Goal: Task Accomplishment & Management: Use online tool/utility

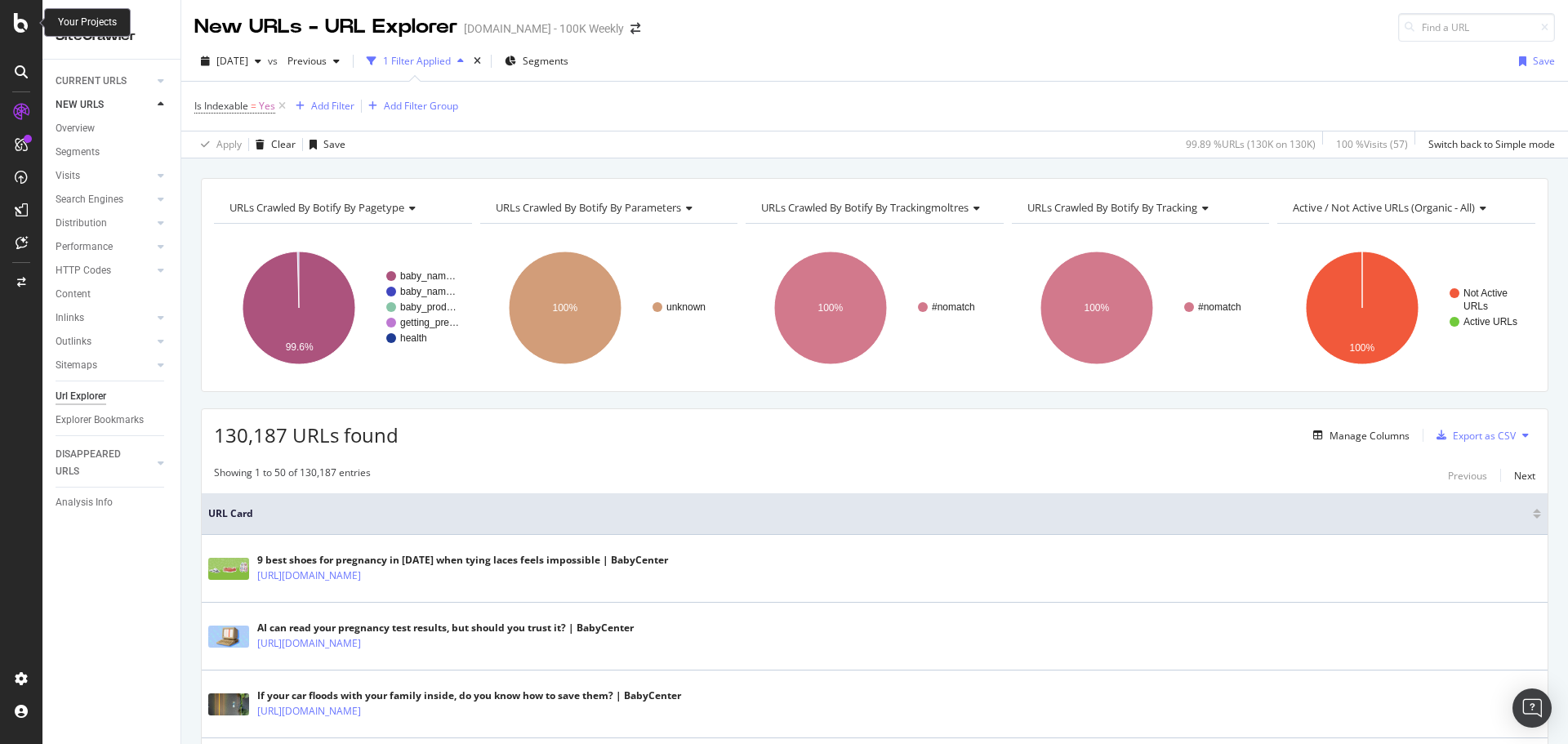
click at [27, 27] on icon at bounding box center [21, 23] width 14 height 20
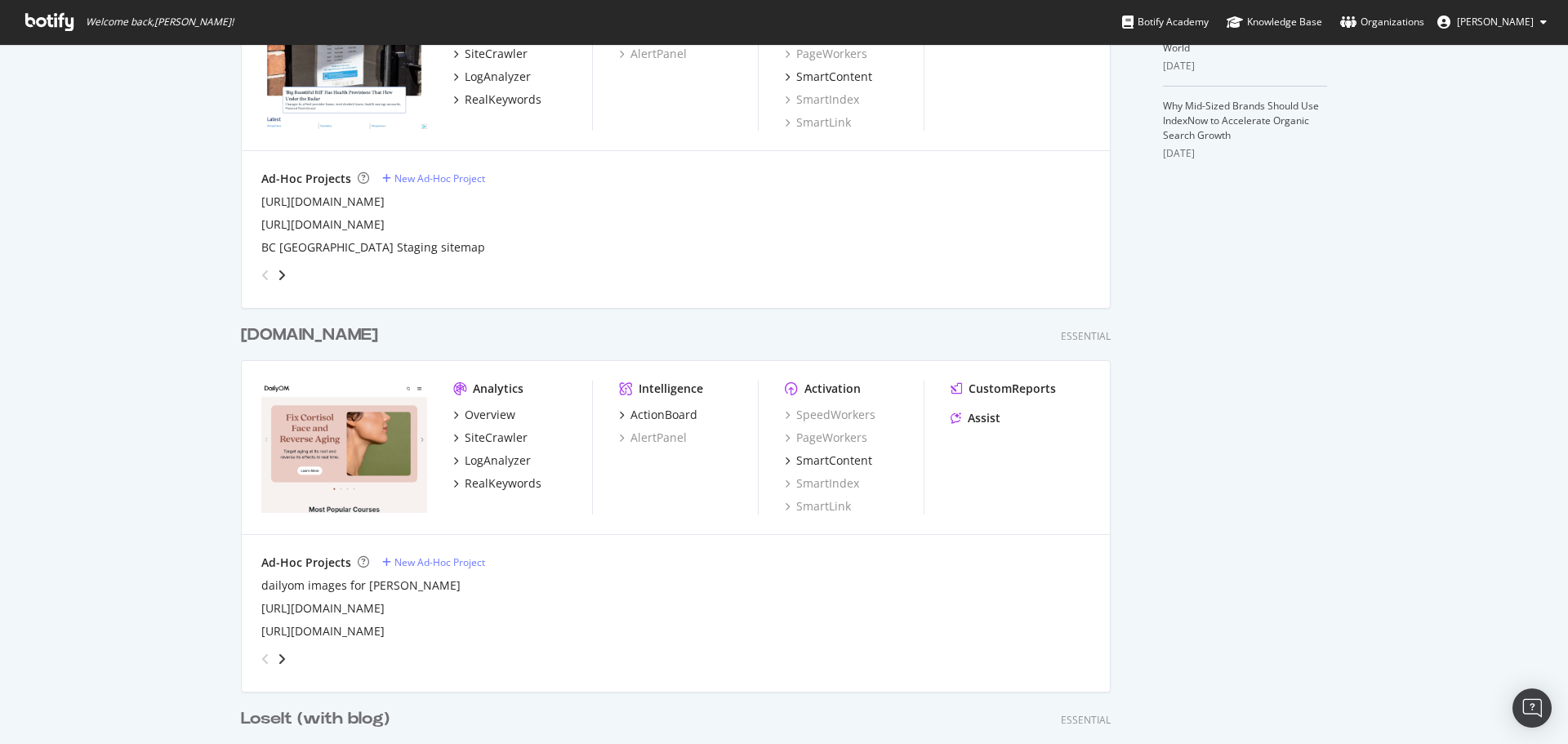
scroll to position [654, 0]
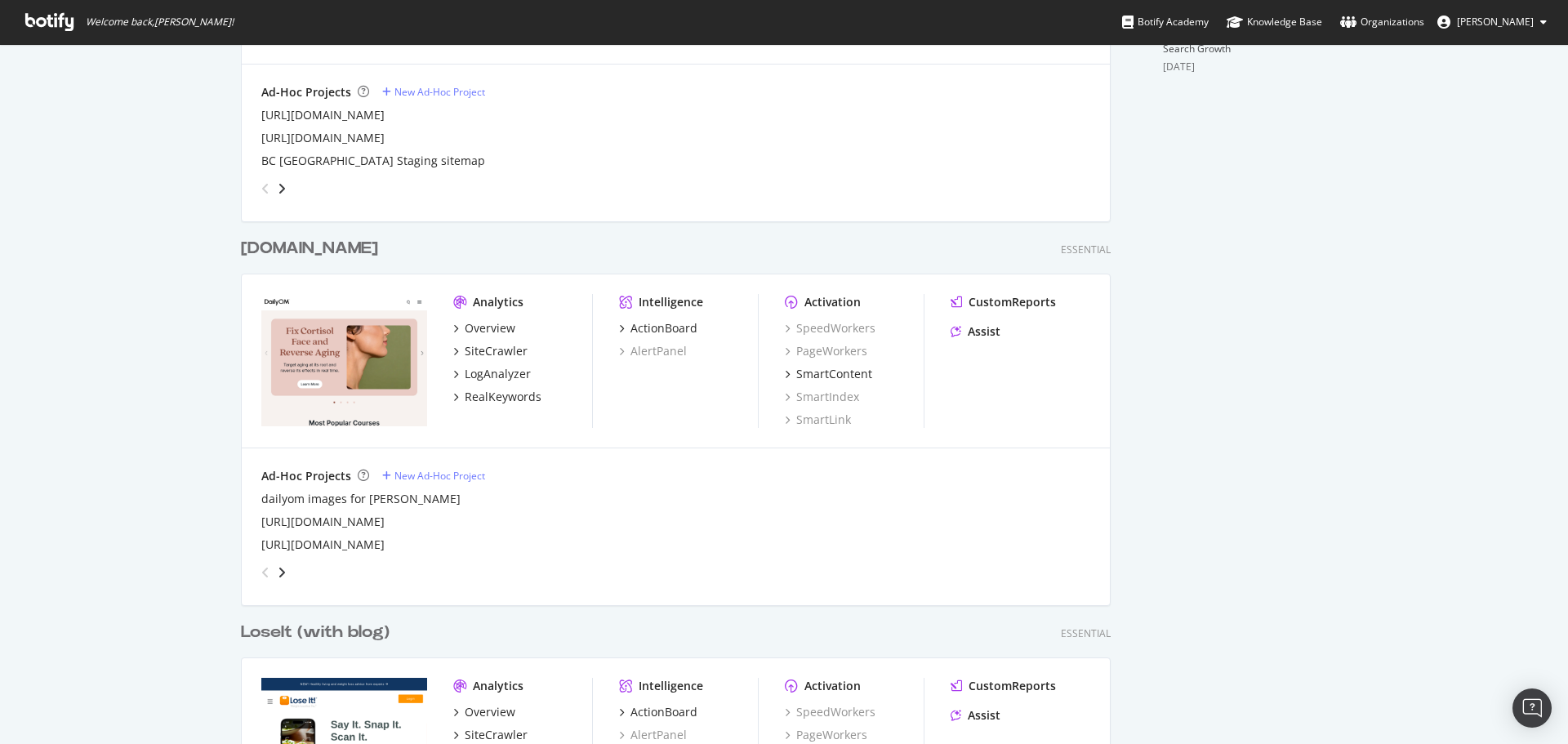
click at [305, 256] on div "[DOMAIN_NAME]" at bounding box center [310, 249] width 137 height 24
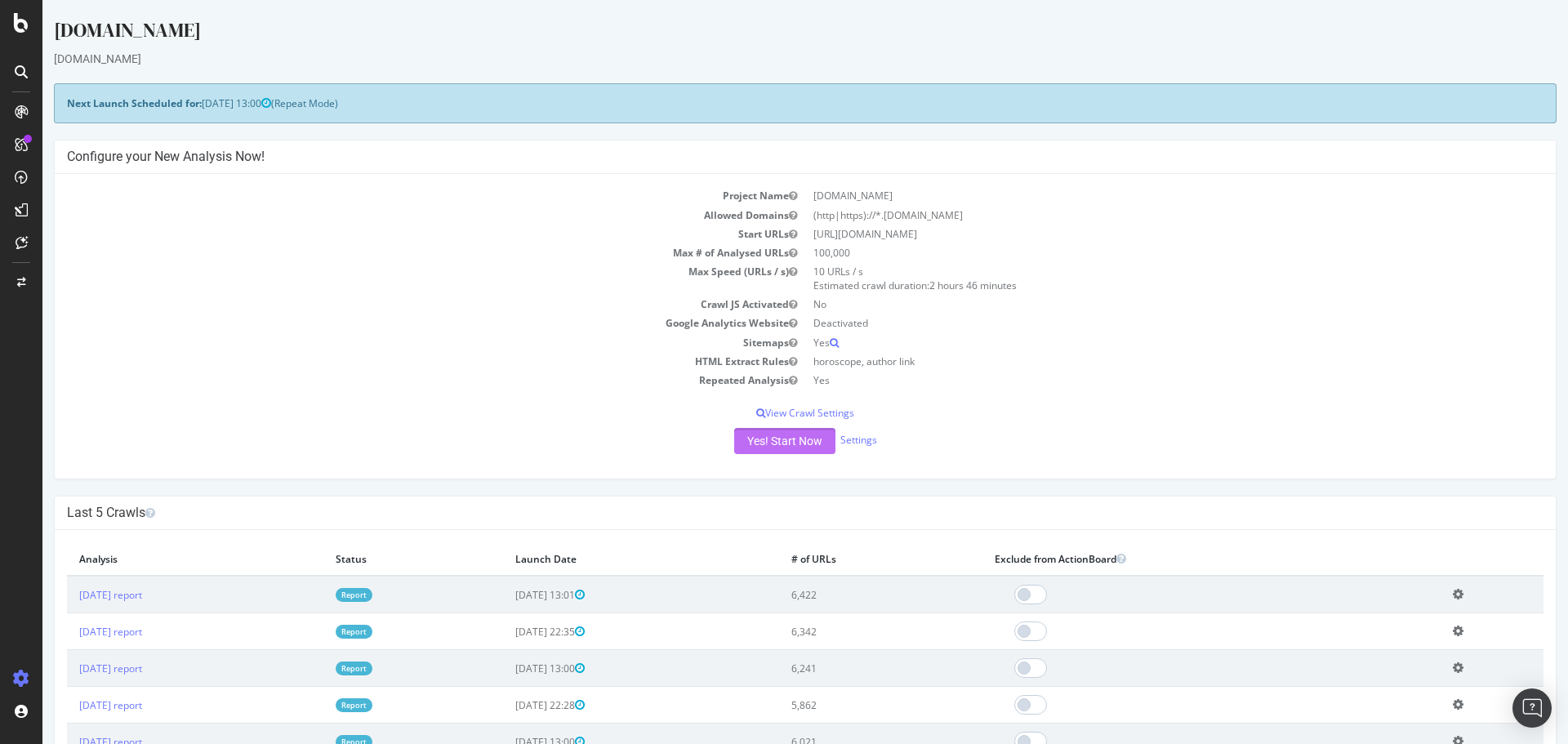
click at [784, 444] on button "Yes! Start Now" at bounding box center [784, 441] width 101 height 26
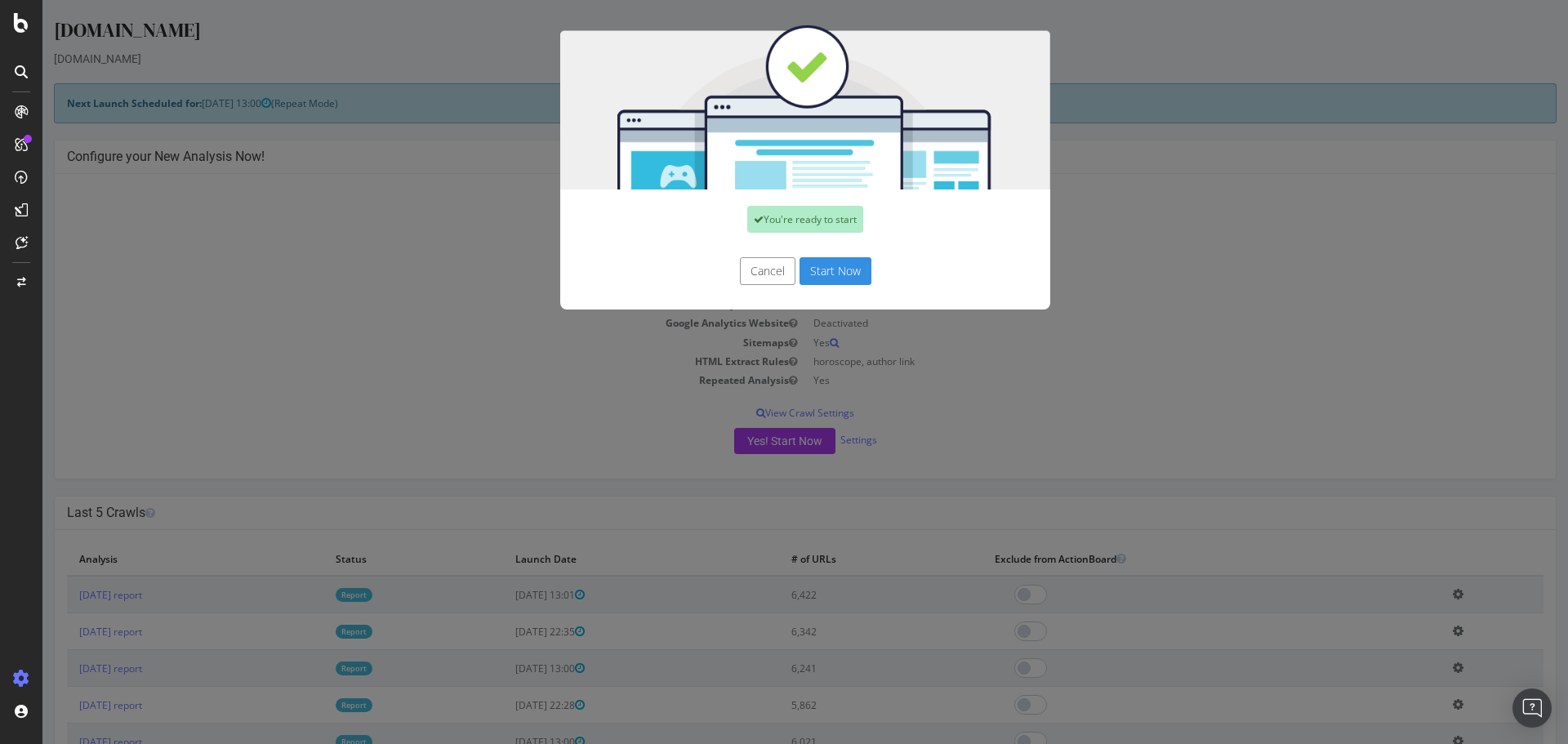
click at [845, 276] on button "Start Now" at bounding box center [836, 271] width 72 height 28
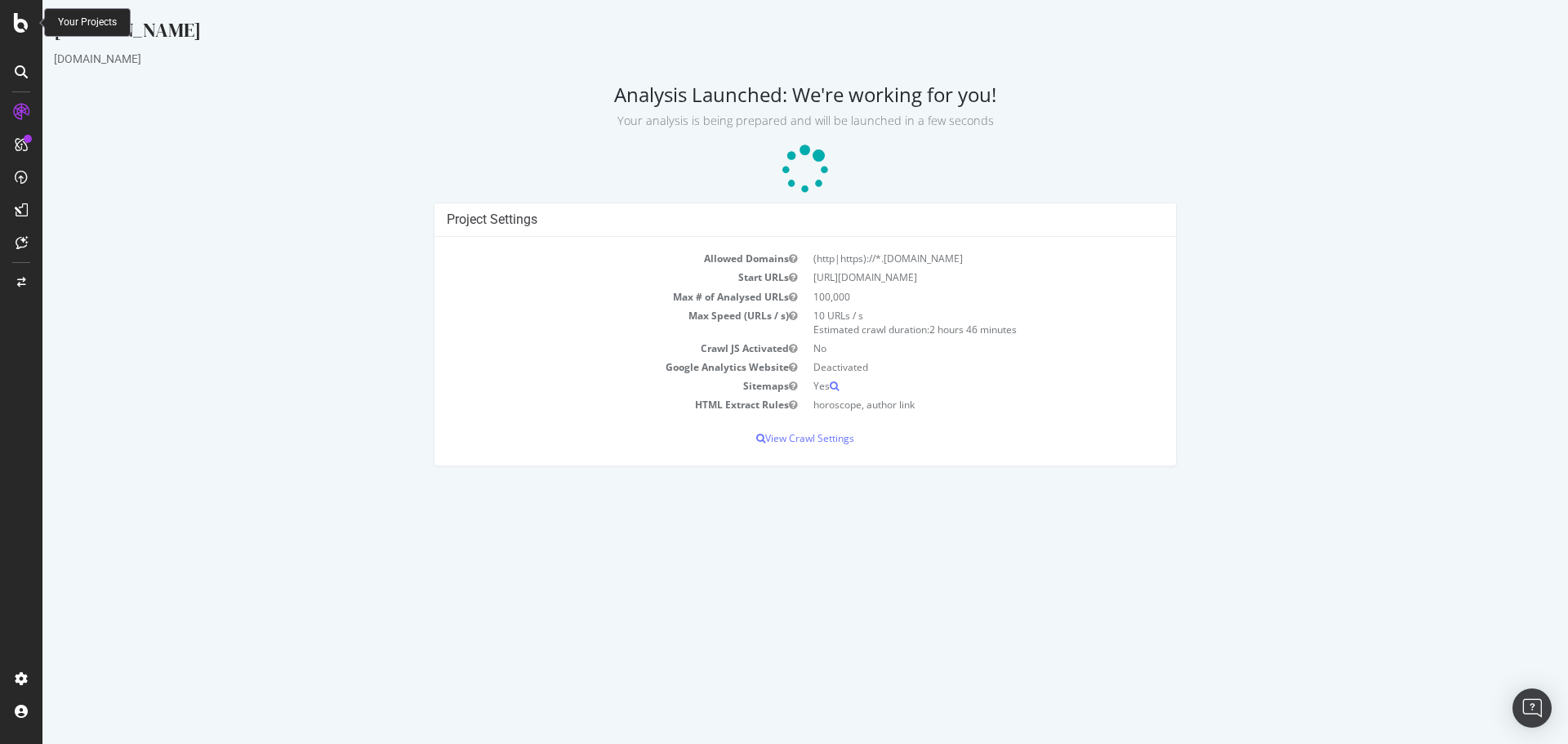
click at [17, 30] on icon at bounding box center [21, 23] width 14 height 20
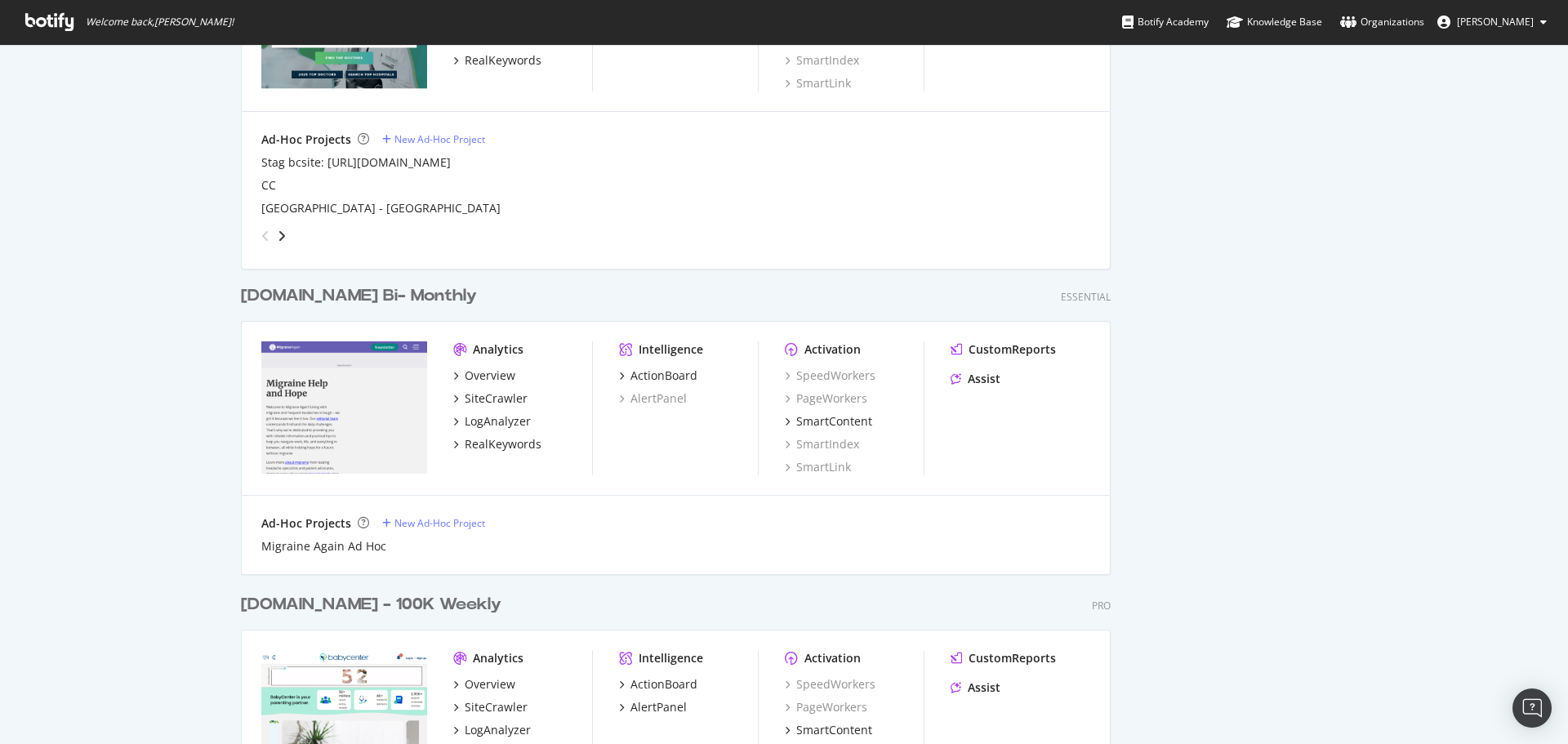
scroll to position [1797, 0]
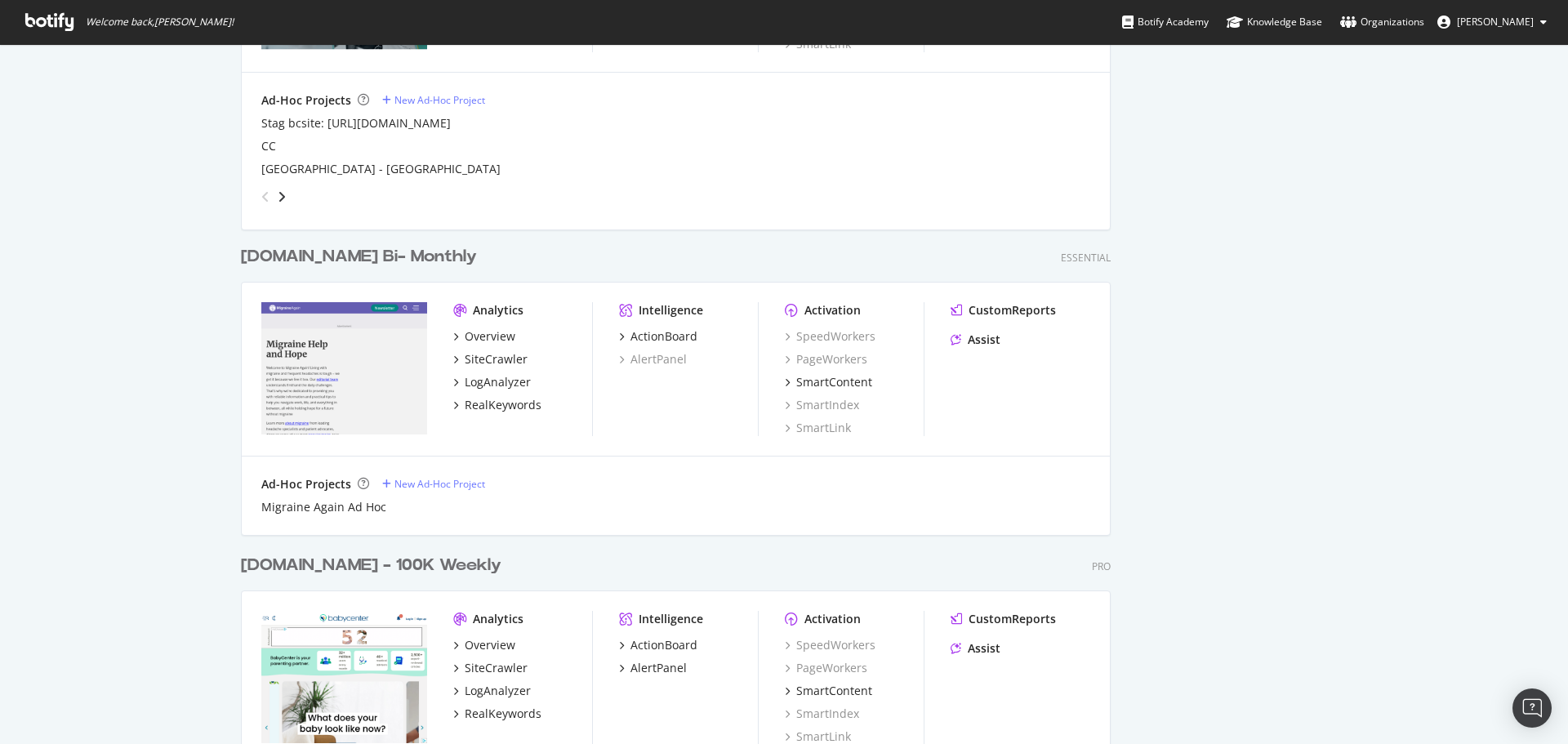
click at [376, 254] on div "[DOMAIN_NAME] Bi- Monthly" at bounding box center [359, 257] width 236 height 24
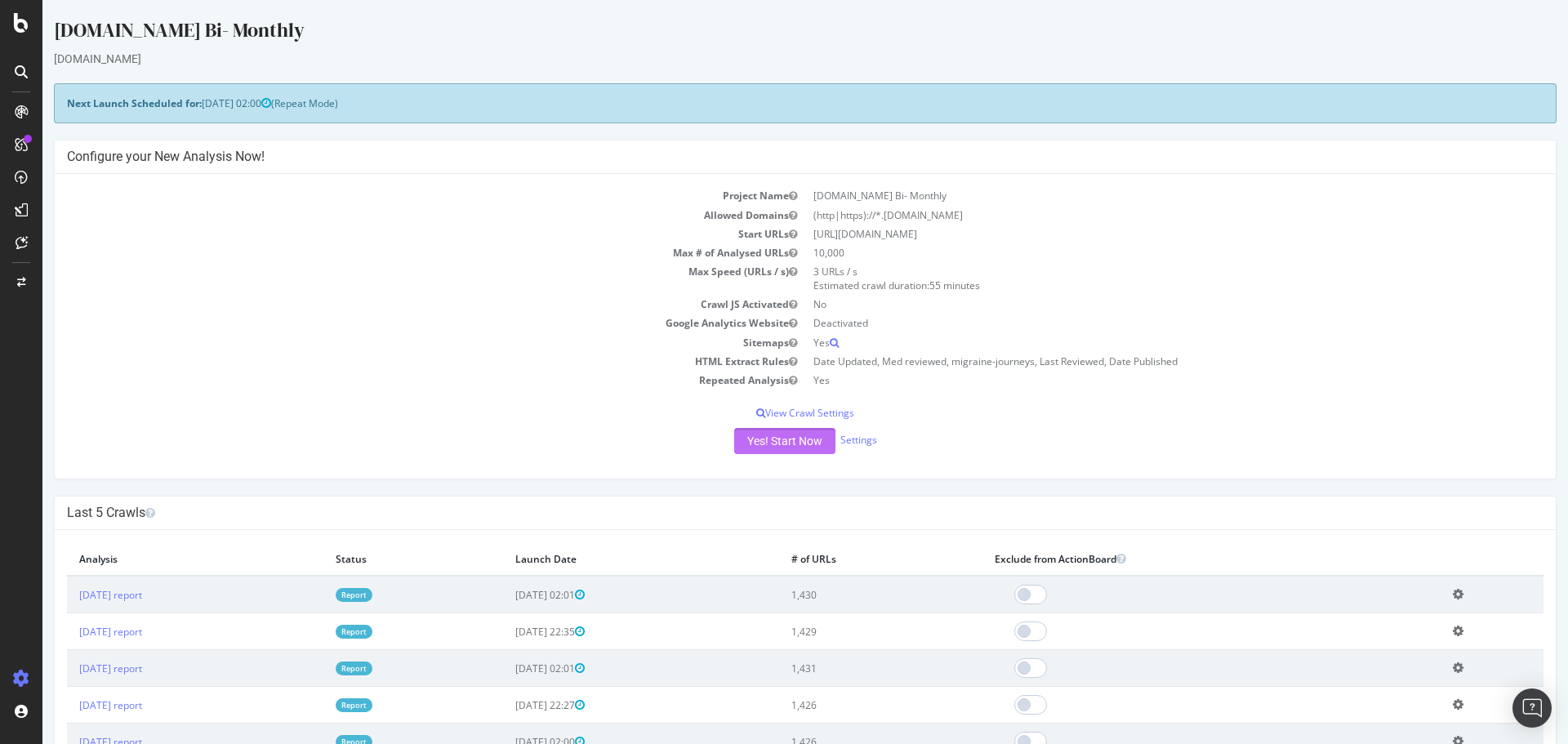
click at [766, 446] on button "Yes! Start Now" at bounding box center [784, 441] width 101 height 26
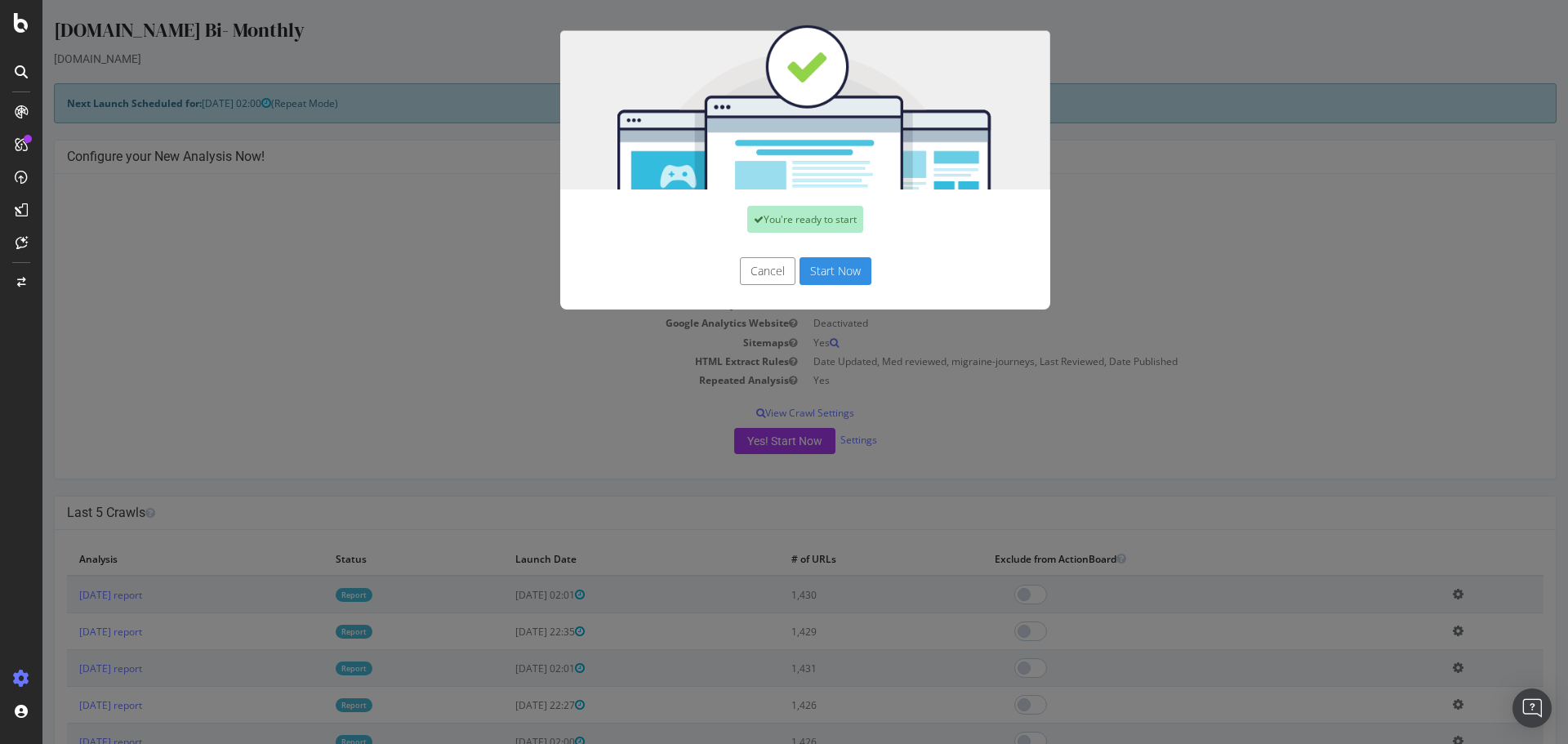
click at [838, 267] on button "Start Now" at bounding box center [836, 271] width 72 height 28
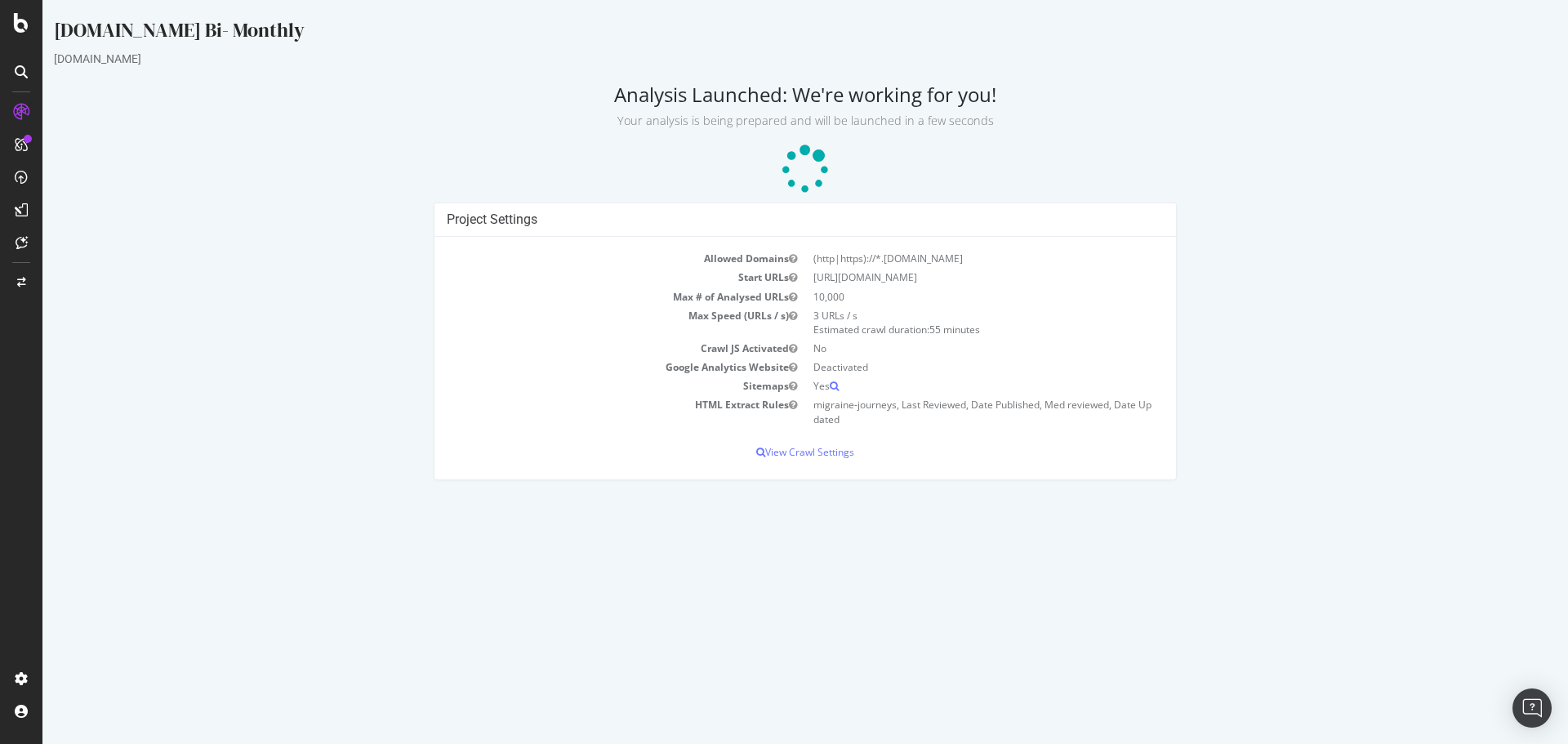
click at [12, 33] on div at bounding box center [21, 372] width 42 height 744
click at [20, 23] on icon at bounding box center [21, 23] width 14 height 20
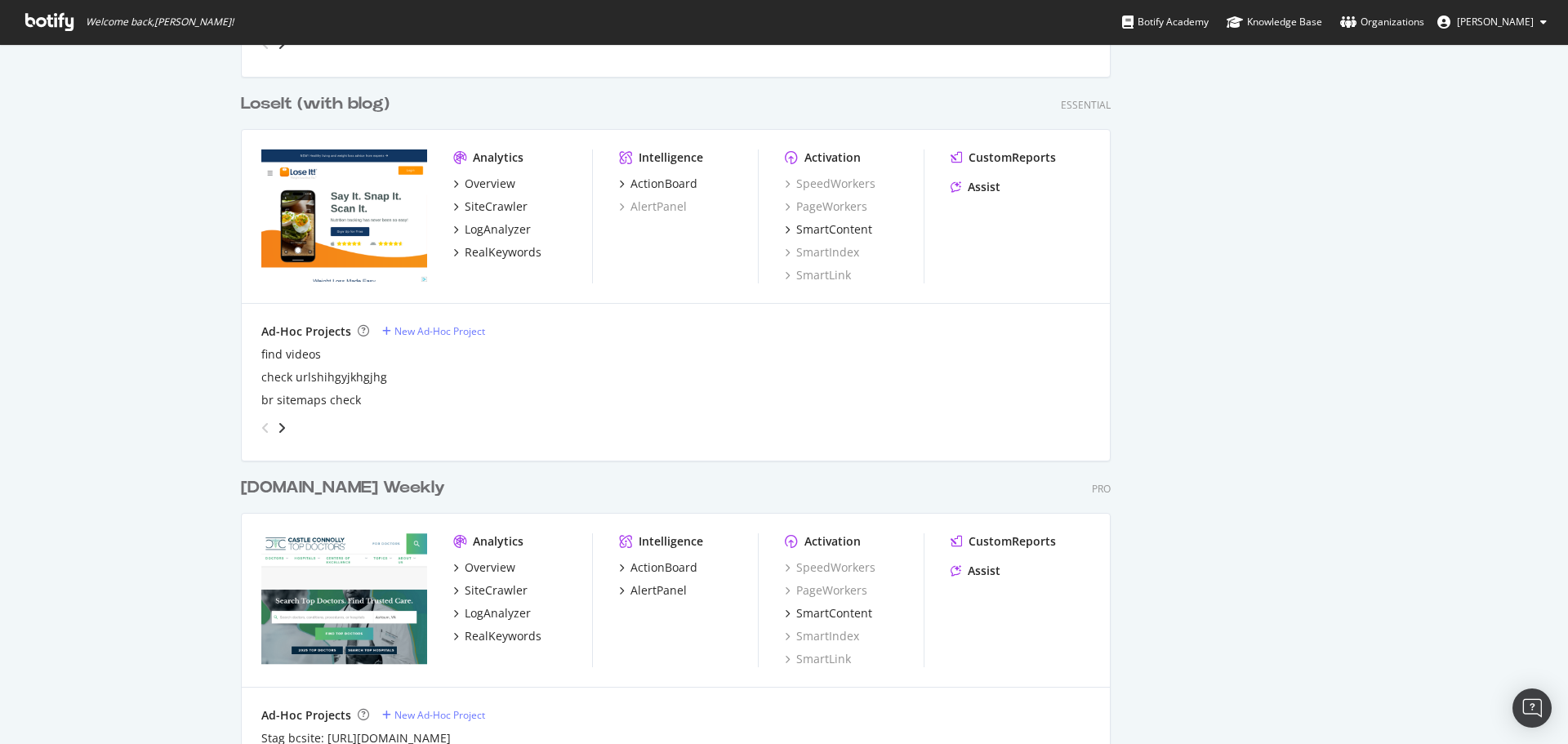
scroll to position [1144, 0]
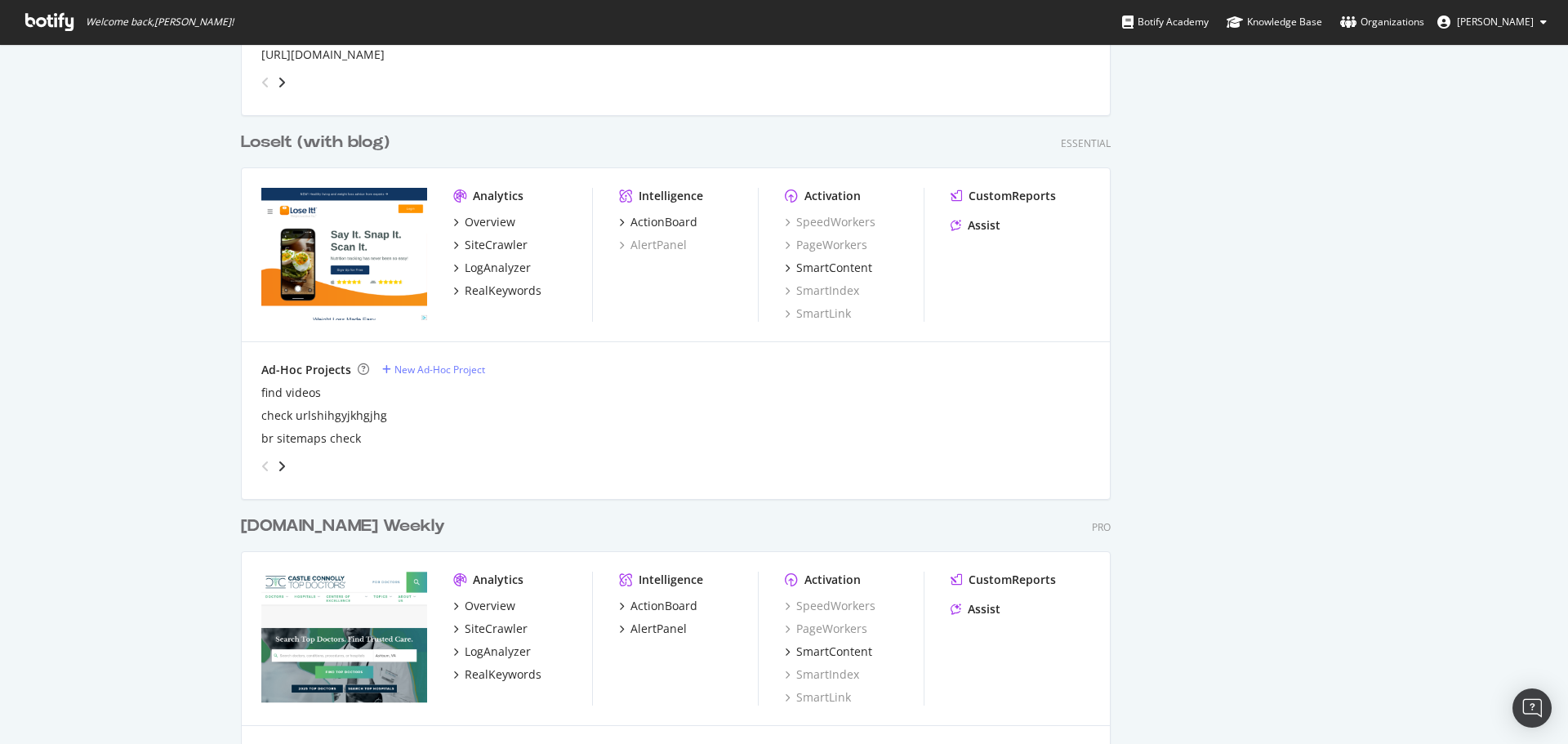
click at [348, 143] on div "LoseIt (with blog)" at bounding box center [315, 143] width 148 height 24
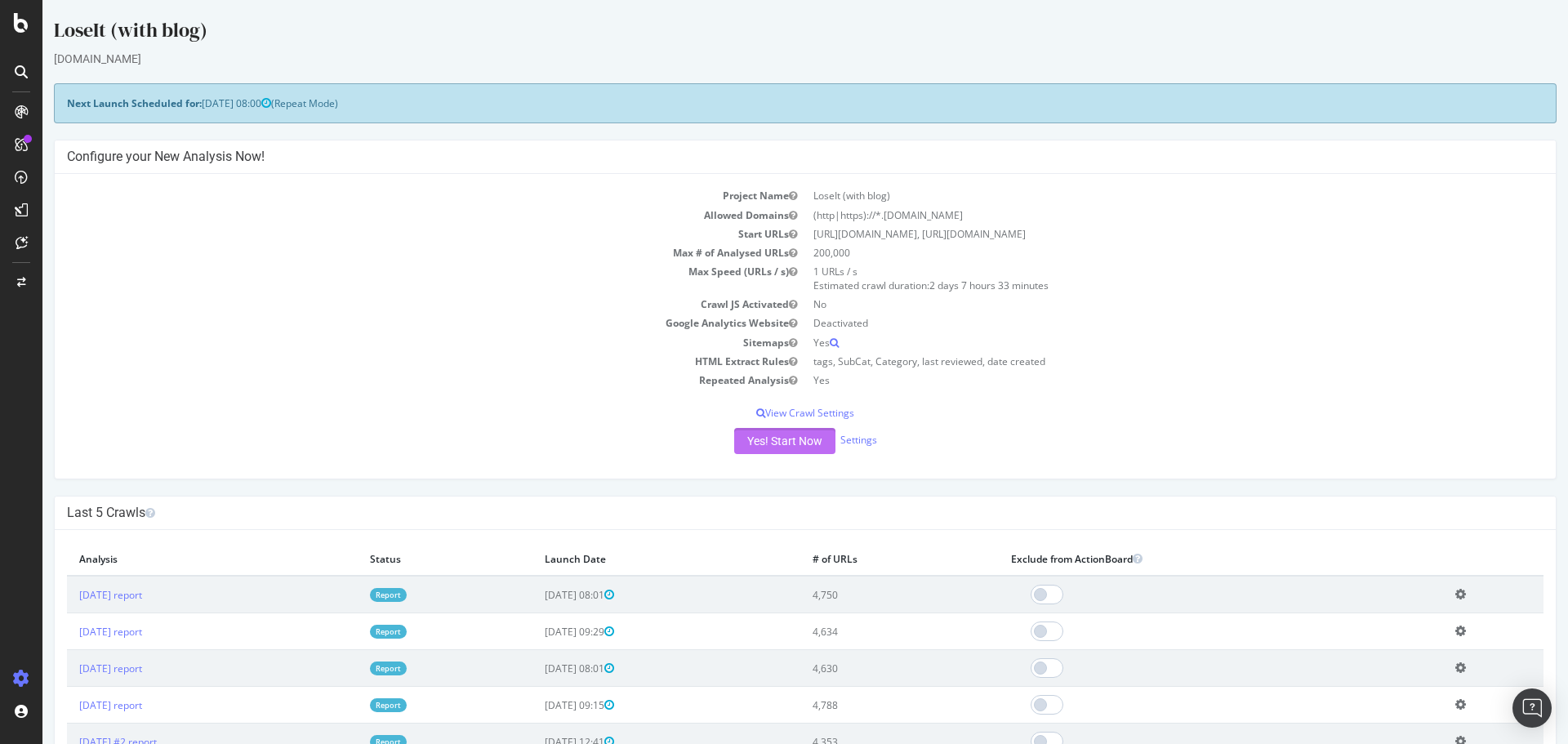
click at [771, 438] on button "Yes! Start Now" at bounding box center [784, 441] width 101 height 26
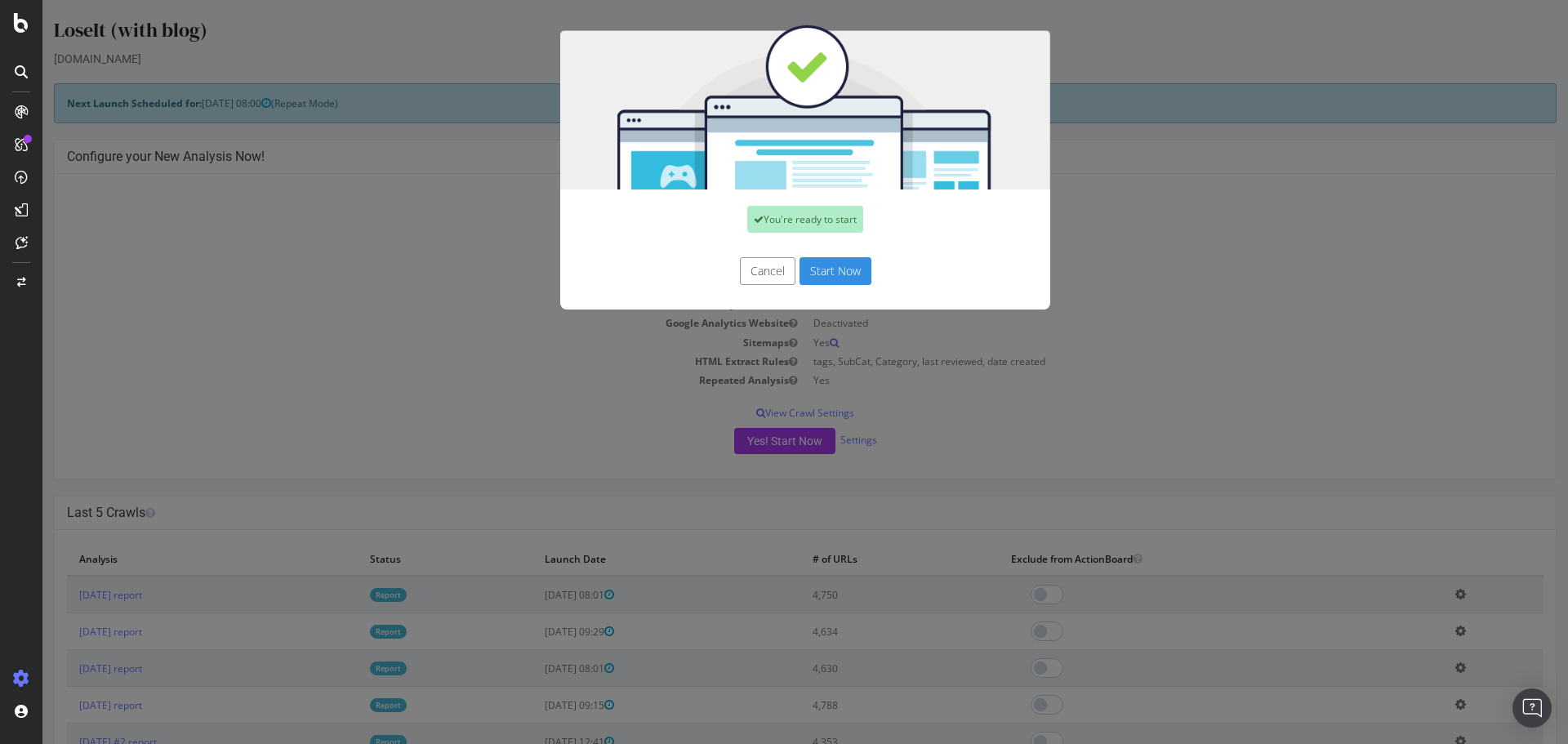
click at [820, 276] on button "Start Now" at bounding box center [836, 271] width 72 height 28
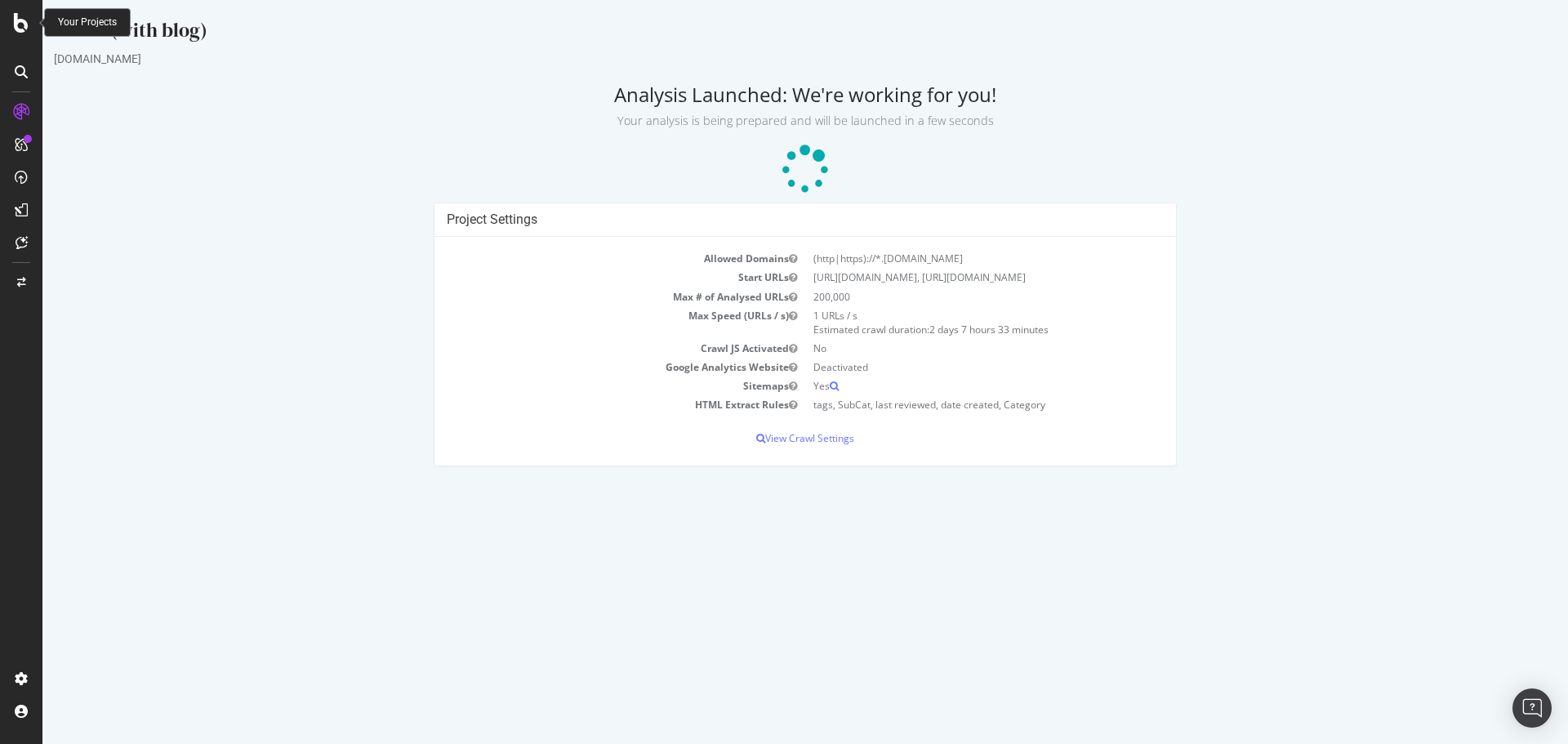
click at [21, 30] on icon at bounding box center [21, 23] width 14 height 20
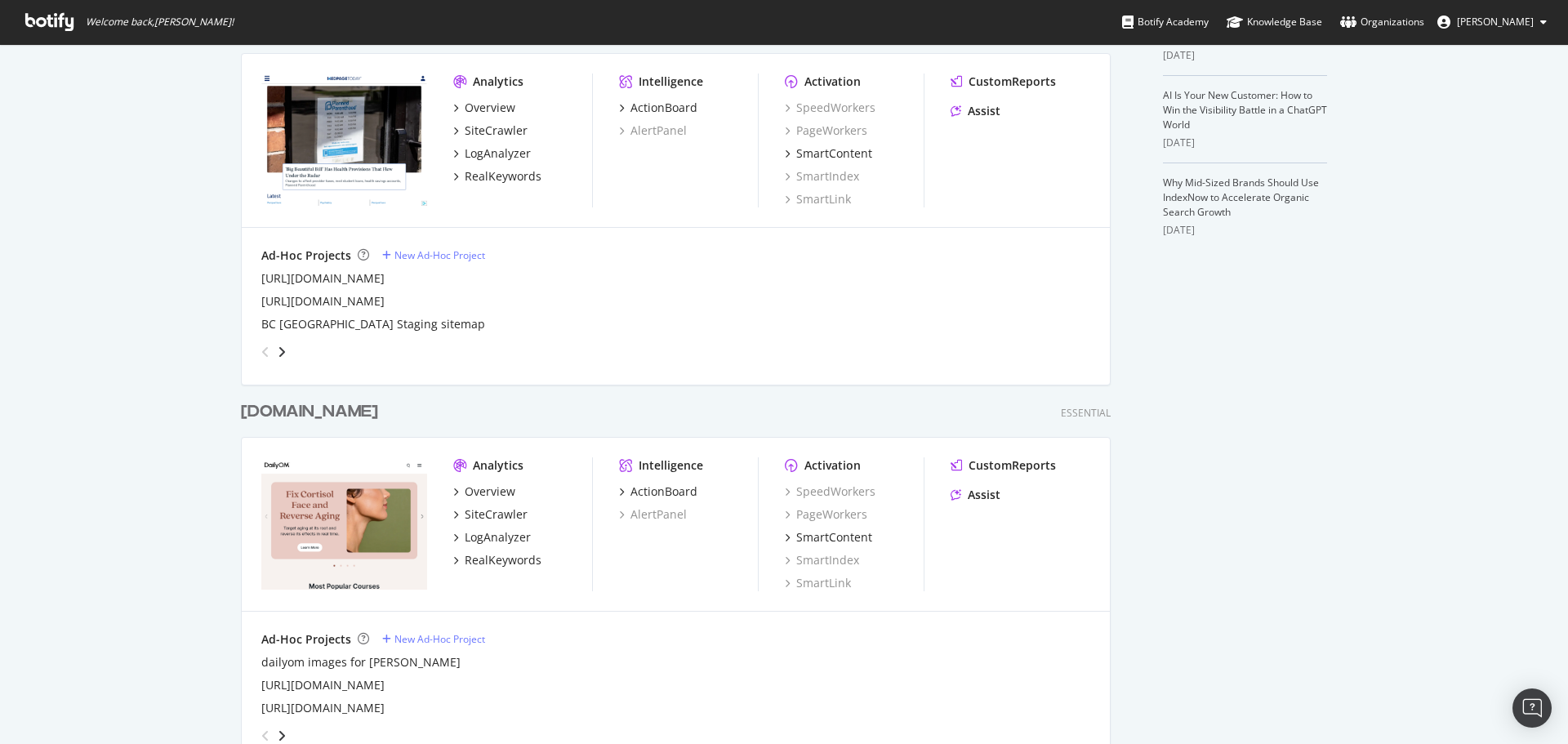
scroll to position [654, 0]
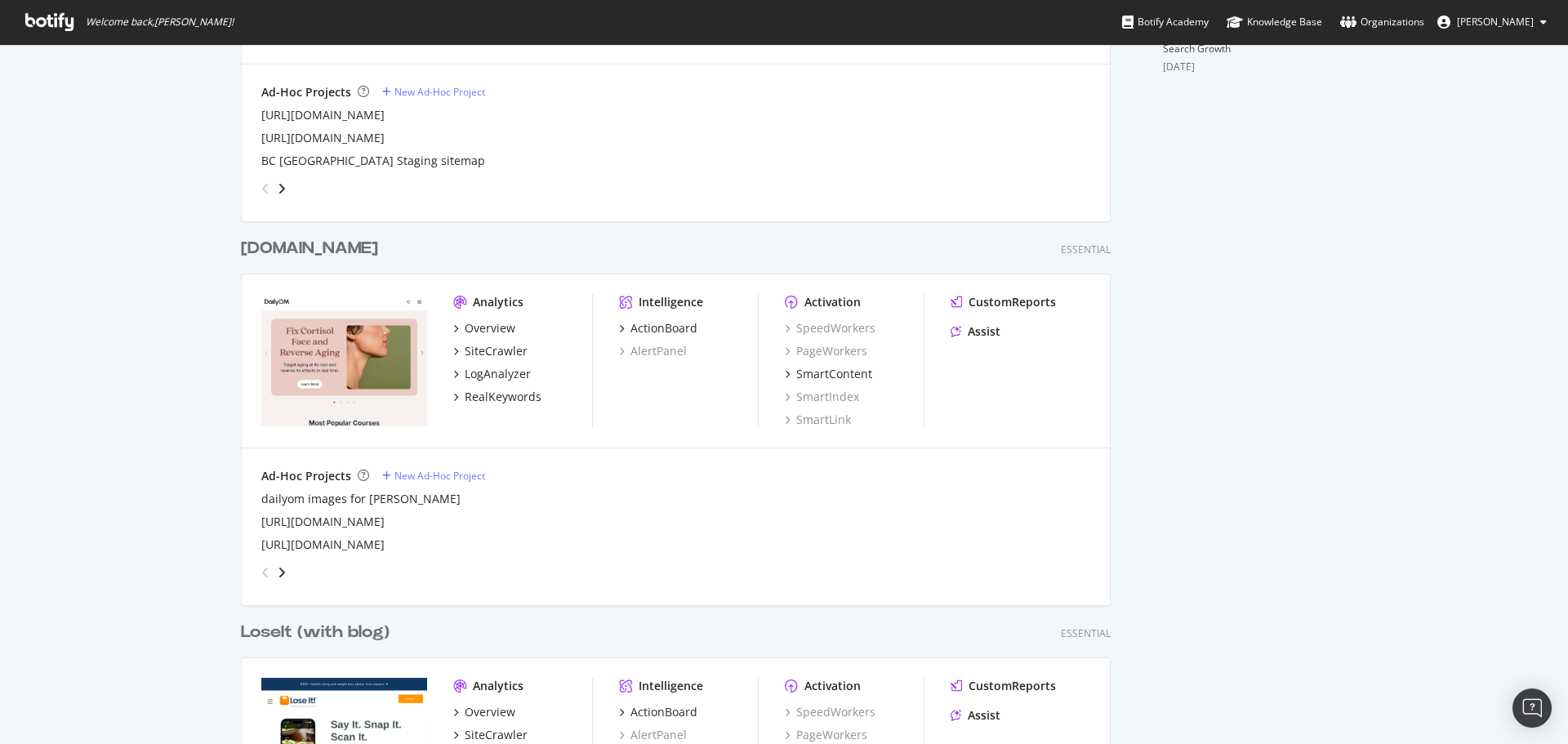
click at [288, 254] on div "[DOMAIN_NAME]" at bounding box center [310, 249] width 137 height 24
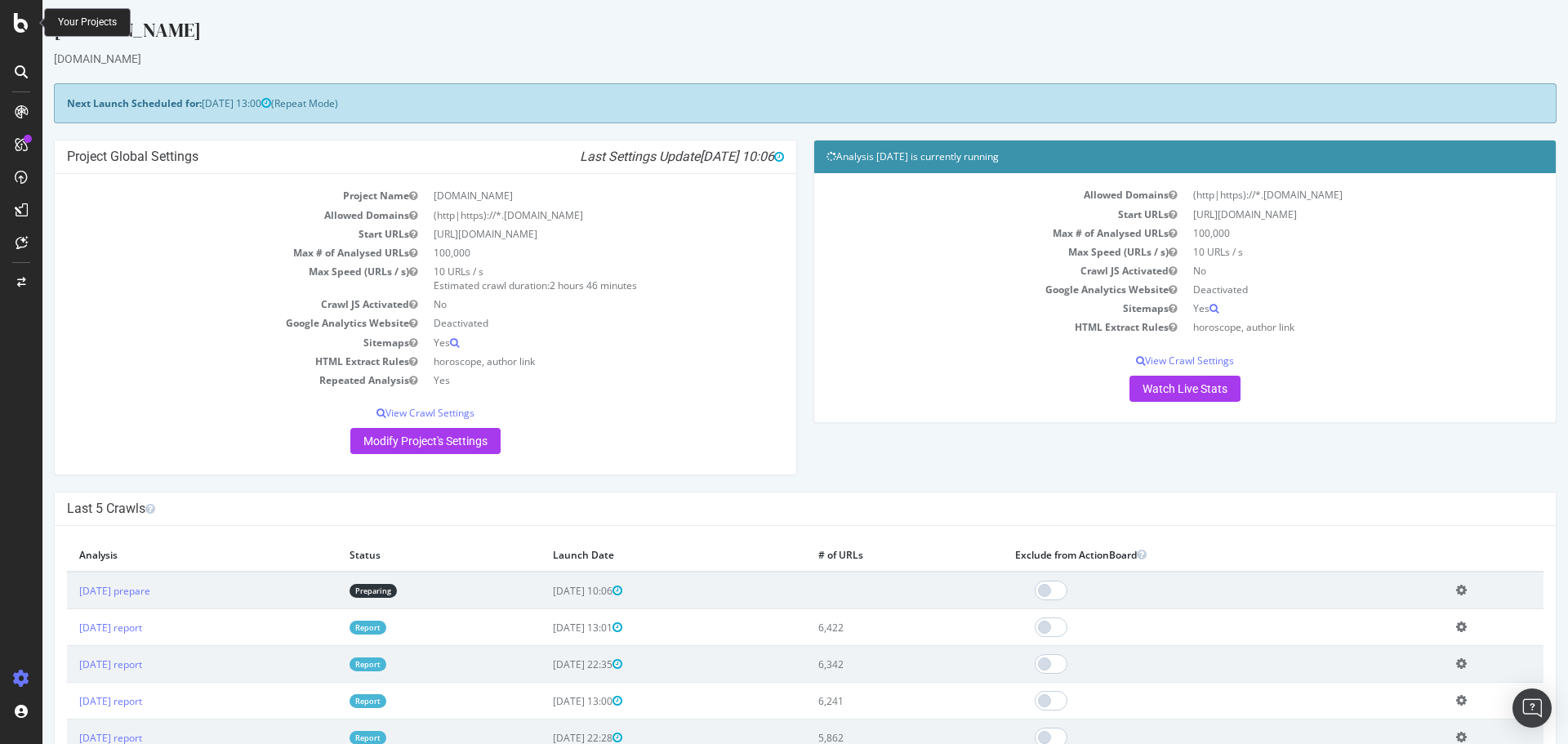
click at [28, 20] on icon at bounding box center [21, 23] width 14 height 20
